Goal: Task Accomplishment & Management: Complete application form

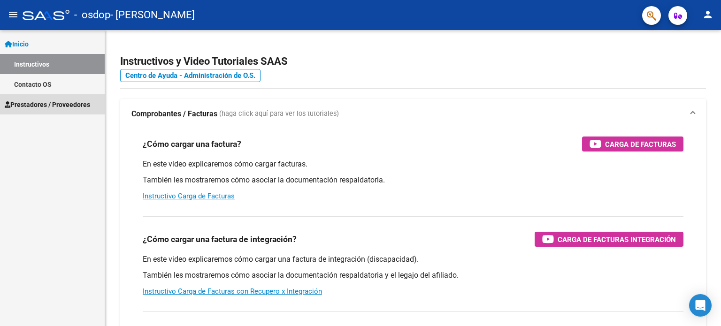
click at [37, 104] on span "Prestadores / Proveedores" at bounding box center [47, 105] width 85 height 10
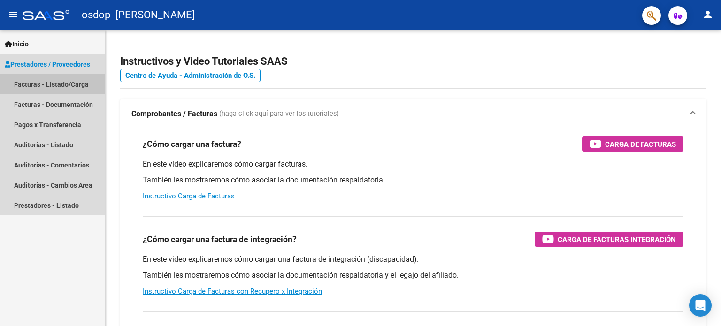
click at [59, 84] on link "Facturas - Listado/Carga" at bounding box center [52, 84] width 105 height 20
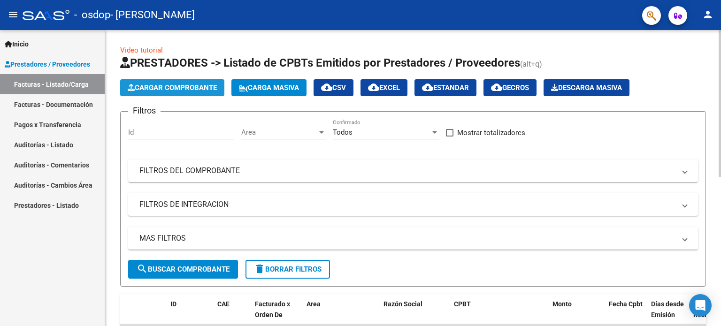
click at [162, 86] on span "Cargar Comprobante" at bounding box center [172, 88] width 89 height 8
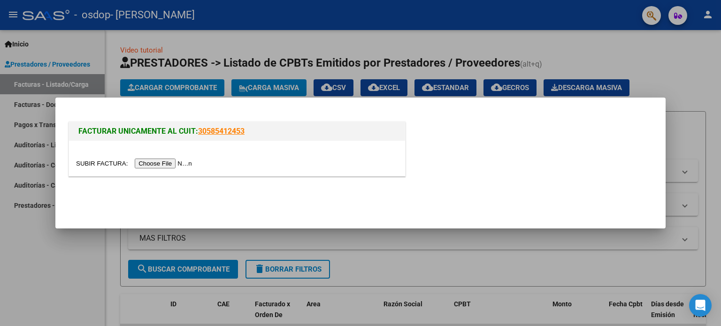
click at [163, 165] on input "file" at bounding box center [135, 164] width 119 height 10
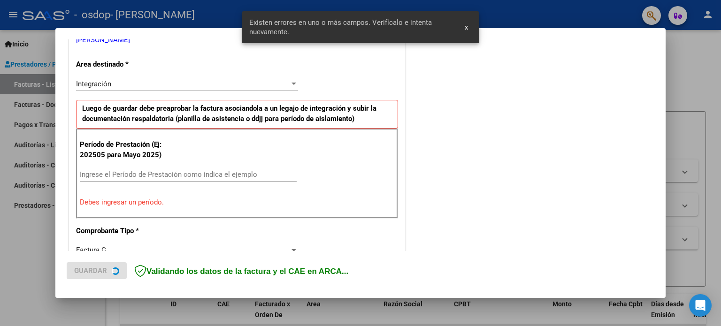
scroll to position [202, 0]
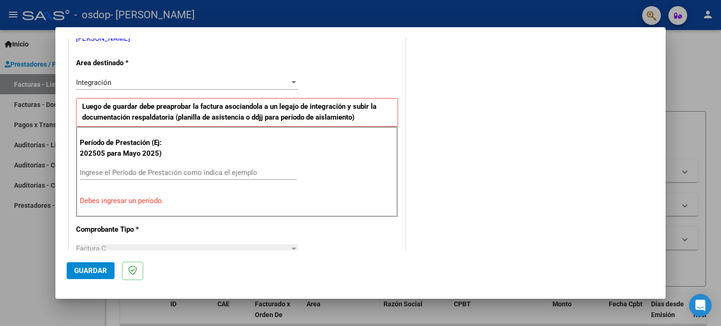
click at [100, 203] on p "Debes ingresar un período." at bounding box center [237, 201] width 314 height 11
click at [126, 169] on input "Ingrese el Período de Prestación como indica el ejemplo" at bounding box center [188, 173] width 217 height 8
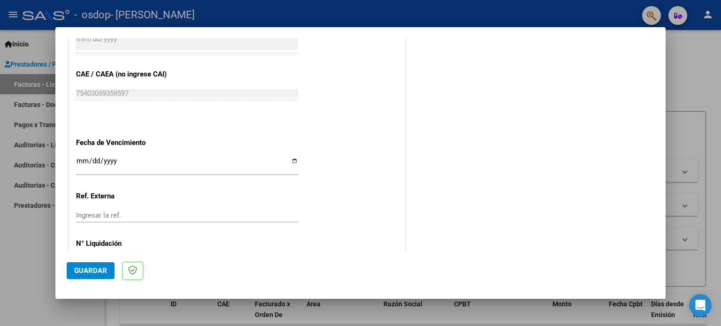
scroll to position [578, 0]
type input "202509"
click at [77, 156] on input "Ingresar la fecha" at bounding box center [187, 163] width 222 height 15
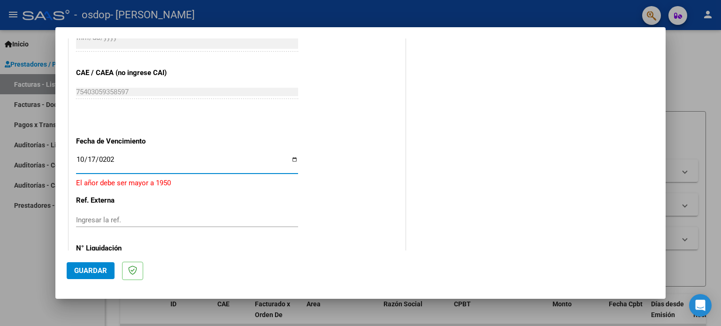
type input "[DATE]"
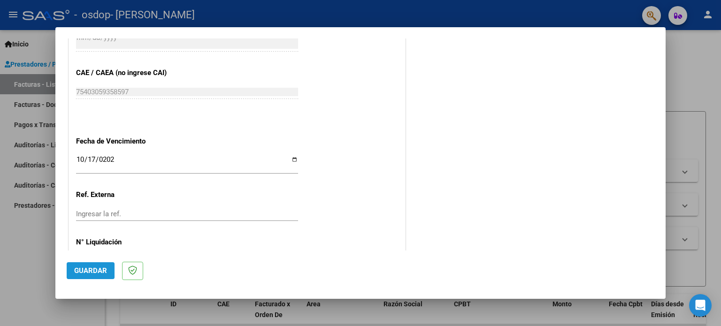
click at [86, 268] on span "Guardar" at bounding box center [90, 271] width 33 height 8
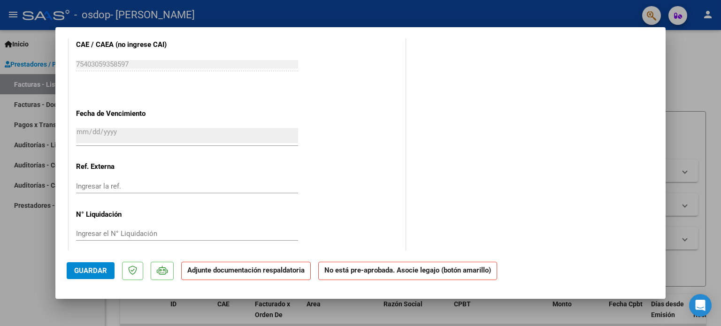
scroll to position [602, 0]
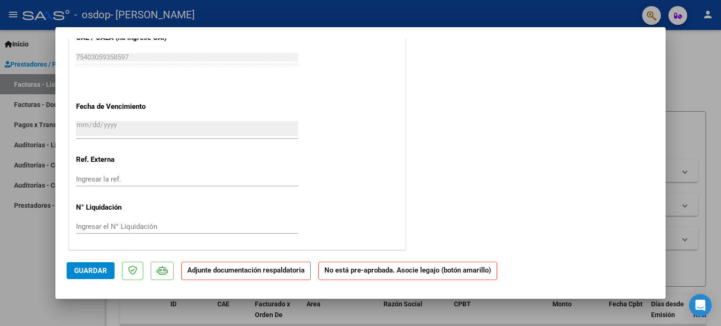
click at [79, 266] on button "Guardar" at bounding box center [91, 270] width 48 height 17
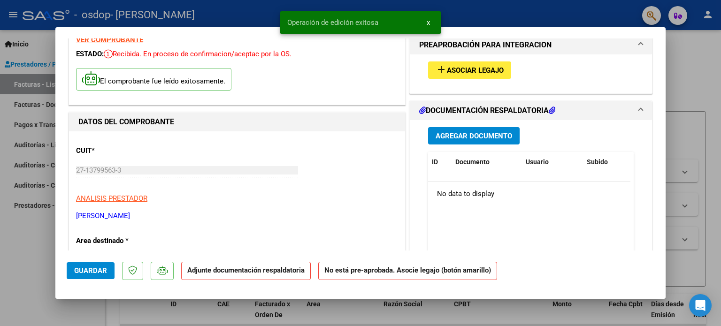
scroll to position [0, 0]
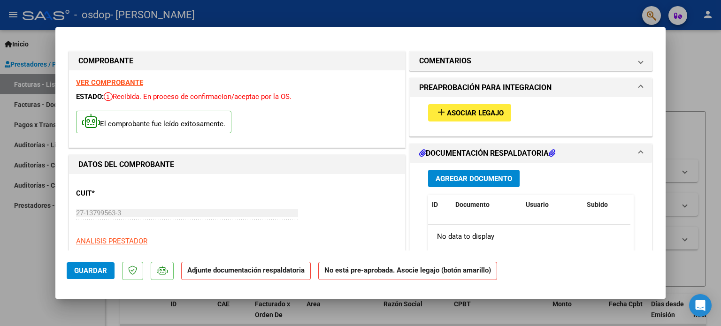
type input "$ 0,00"
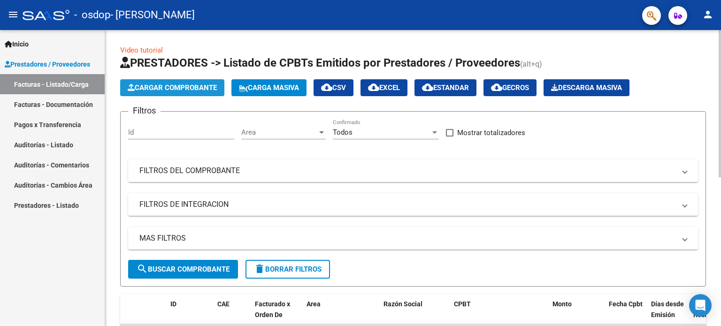
click at [165, 85] on span "Cargar Comprobante" at bounding box center [172, 88] width 89 height 8
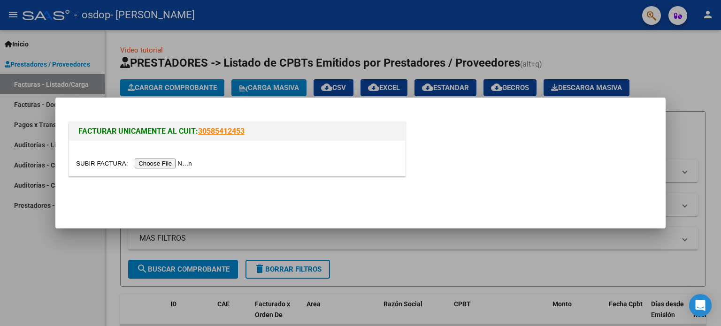
click at [162, 161] on input "file" at bounding box center [135, 164] width 119 height 10
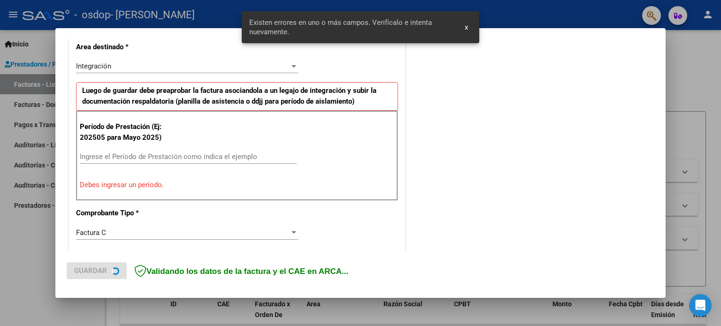
scroll to position [202, 0]
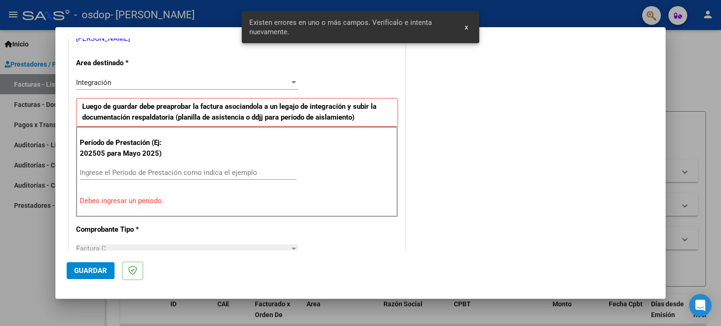
click at [105, 174] on input "Ingrese el Período de Prestación como indica el ejemplo" at bounding box center [188, 173] width 217 height 8
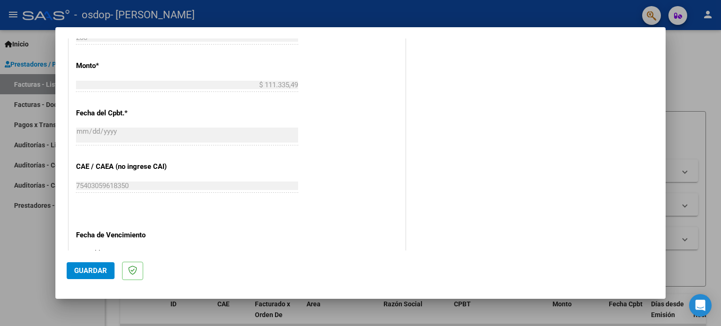
scroll to position [531, 0]
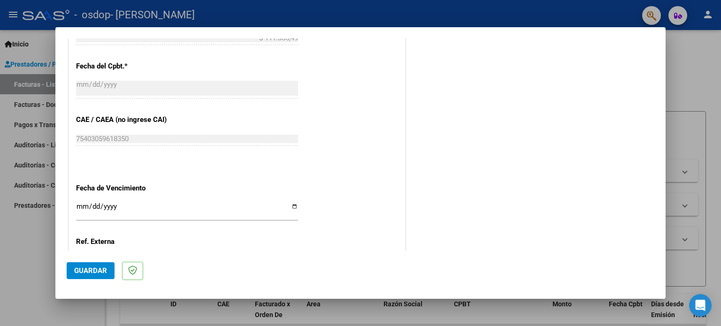
type input "202509"
click at [78, 205] on input "Ingresar la fecha" at bounding box center [187, 210] width 222 height 15
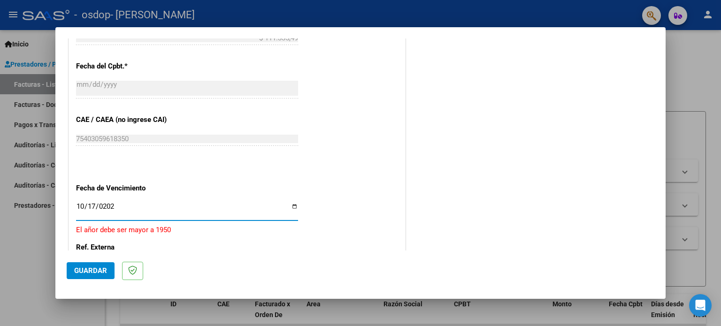
type input "[DATE]"
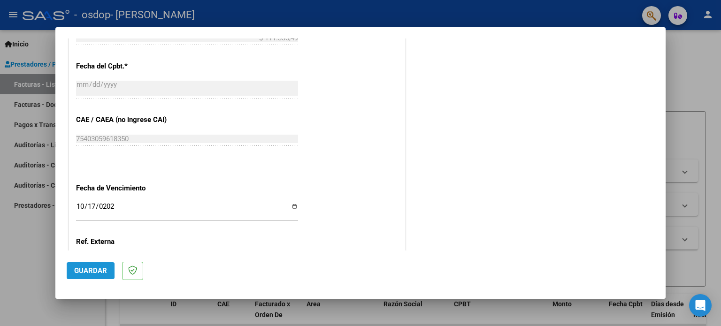
click at [88, 271] on span "Guardar" at bounding box center [90, 271] width 33 height 8
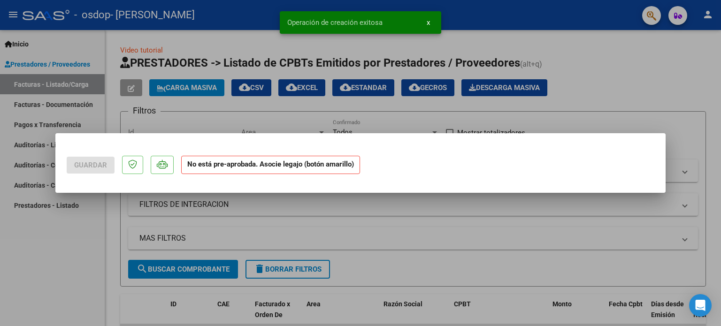
scroll to position [0, 0]
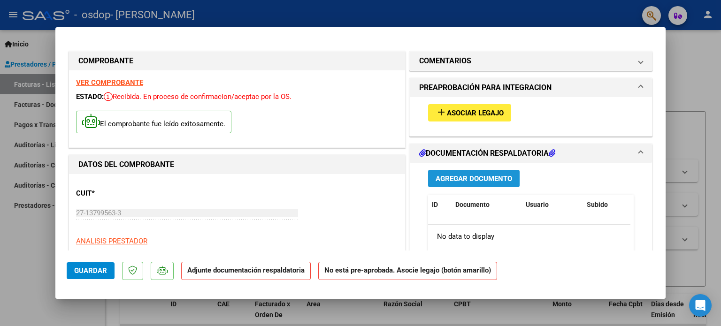
click at [468, 176] on span "Agregar Documento" at bounding box center [474, 179] width 77 height 8
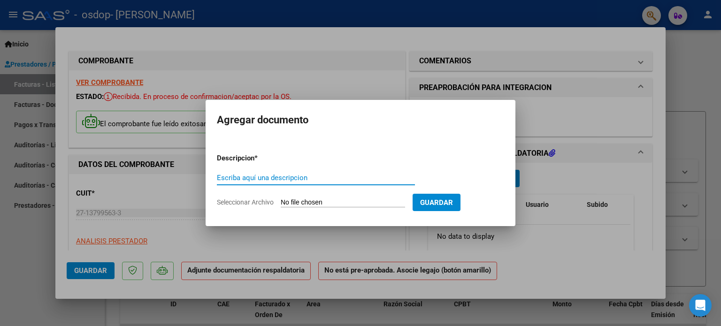
click at [308, 176] on input "Escriba aquí una descripcion" at bounding box center [316, 178] width 198 height 8
type input "planilla asistencia"
drag, startPoint x: 285, startPoint y: 200, endPoint x: 272, endPoint y: 199, distance: 12.7
click at [280, 199] on app-file-uploader "Seleccionar Archivo" at bounding box center [315, 202] width 196 height 8
click at [257, 200] on span "Seleccionar Archivo" at bounding box center [245, 203] width 57 height 8
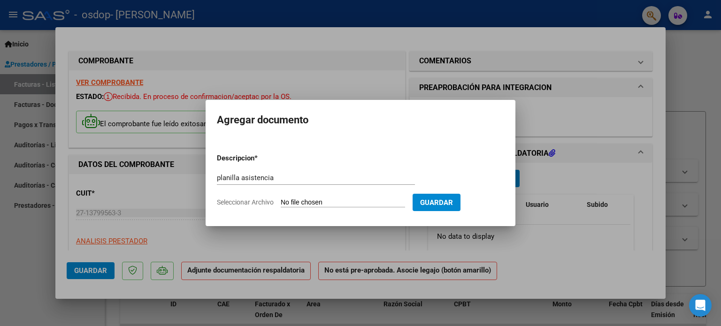
click at [281, 200] on input "Seleccionar Archivo" at bounding box center [343, 203] width 124 height 9
type input "C:\fakepath\PLAN ASIST BENJA [DATE].pdf"
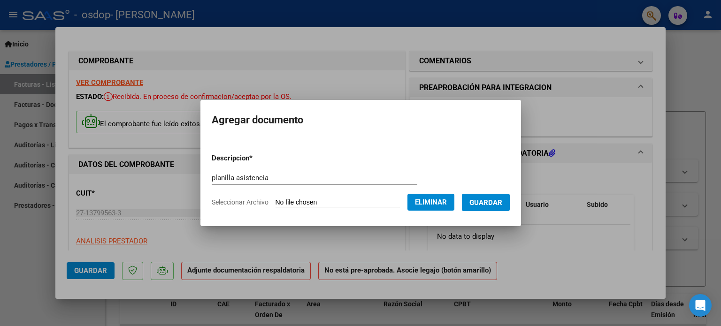
click at [494, 199] on span "Guardar" at bounding box center [485, 203] width 33 height 8
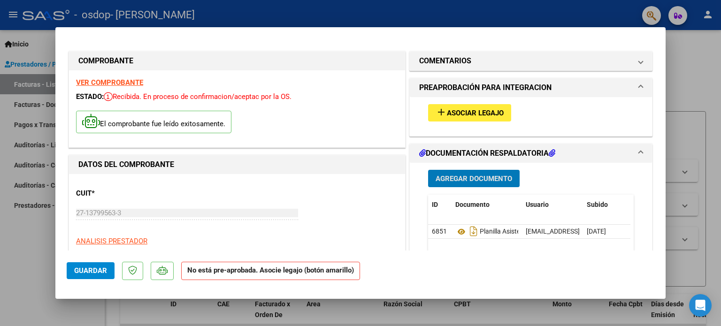
type input "$ 0,00"
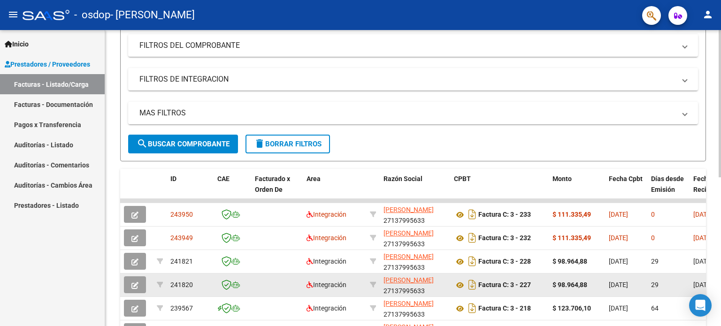
scroll to position [141, 0]
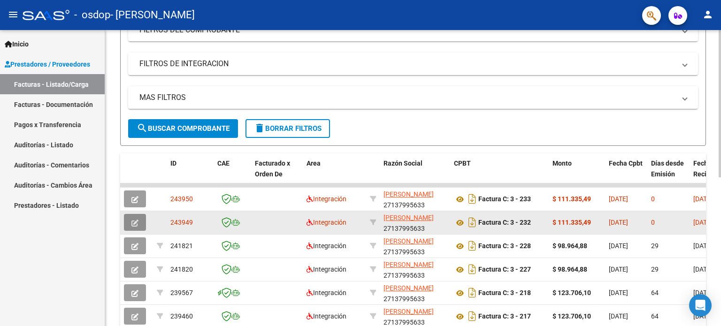
click at [135, 220] on icon "button" at bounding box center [134, 223] width 7 height 7
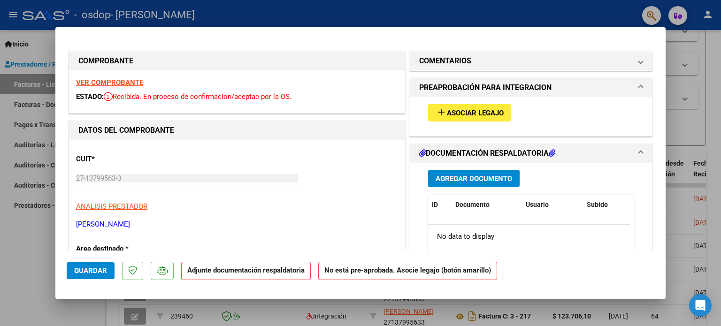
click at [456, 112] on span "Asociar Legajo" at bounding box center [475, 113] width 57 height 8
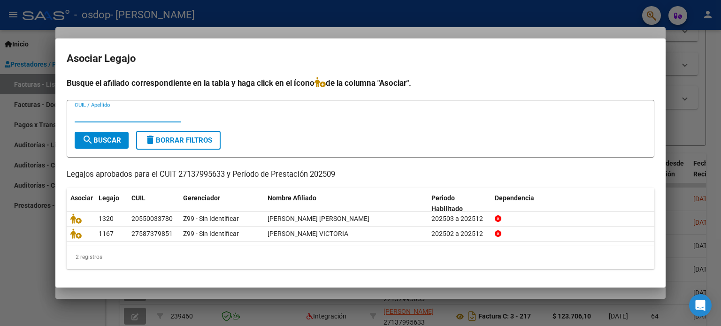
click at [84, 115] on input "CUIL / Apellido" at bounding box center [128, 115] width 106 height 8
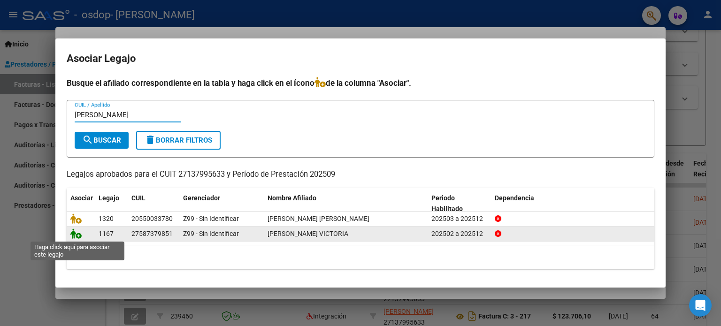
type input "[PERSON_NAME]"
click at [76, 234] on icon at bounding box center [75, 234] width 11 height 10
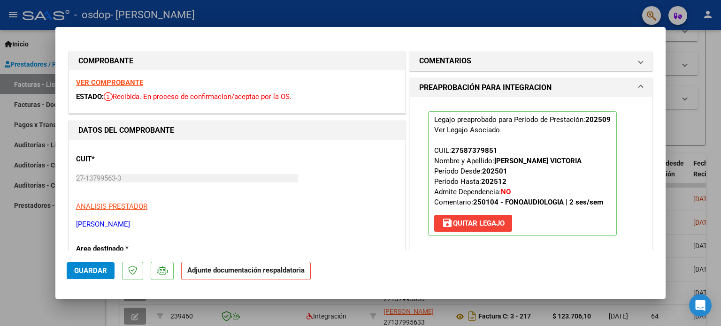
click at [223, 272] on strong "Adjunte documentación respaldatoria" at bounding box center [245, 270] width 117 height 8
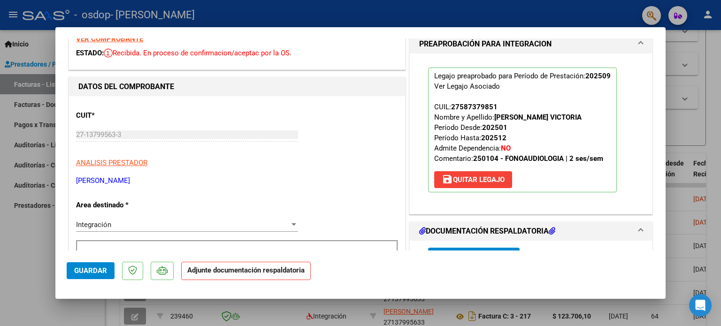
scroll to position [96, 0]
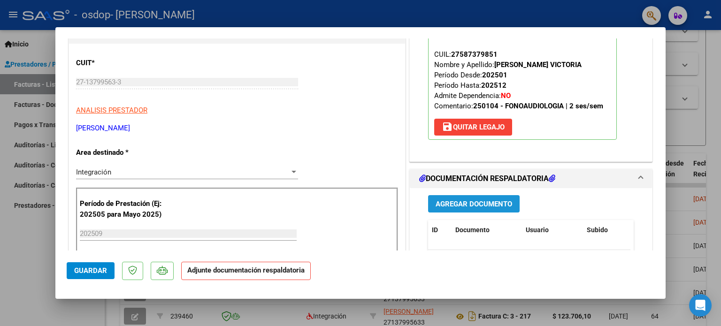
click at [465, 204] on span "Agregar Documento" at bounding box center [474, 204] width 77 height 8
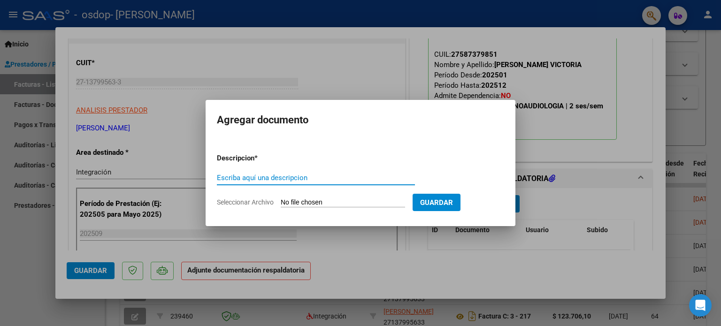
click at [254, 176] on input "Escriba aquí una descripcion" at bounding box center [316, 178] width 198 height 8
type input "plan asistencia [PERSON_NAME]"
click at [334, 200] on input "Seleccionar Archivo" at bounding box center [343, 203] width 124 height 9
type input "C:\fakepath\PLAN ASIST OCT [PERSON_NAME].pdf"
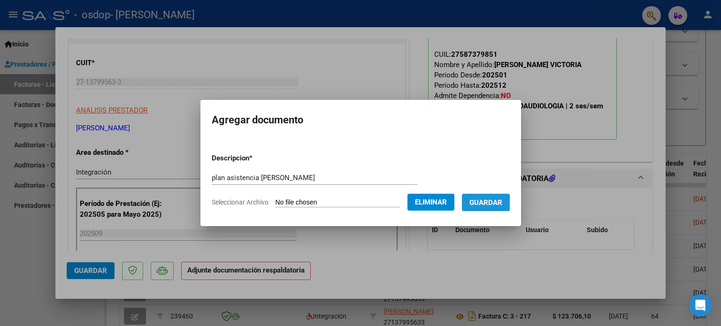
click at [494, 203] on span "Guardar" at bounding box center [485, 203] width 33 height 8
